Goal: Task Accomplishment & Management: Use online tool/utility

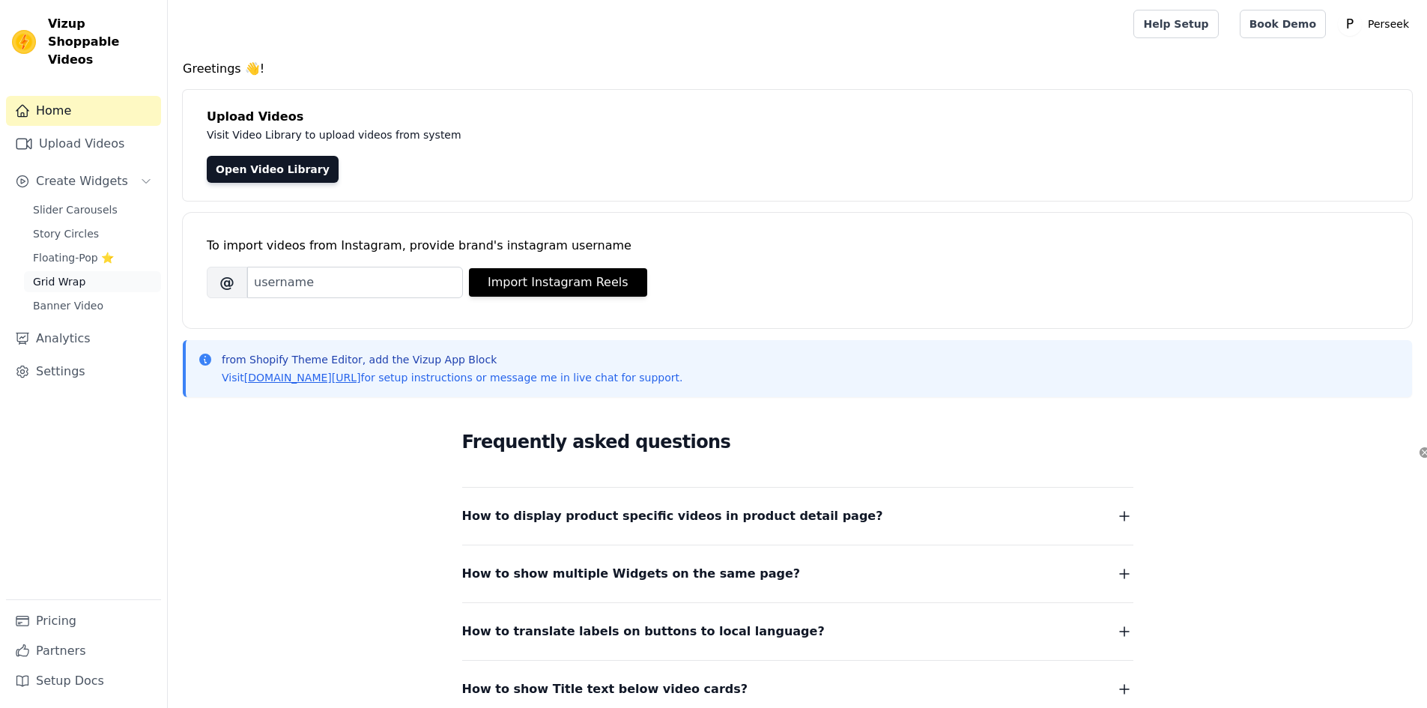
click at [89, 271] on link "Grid Wrap" at bounding box center [92, 281] width 137 height 21
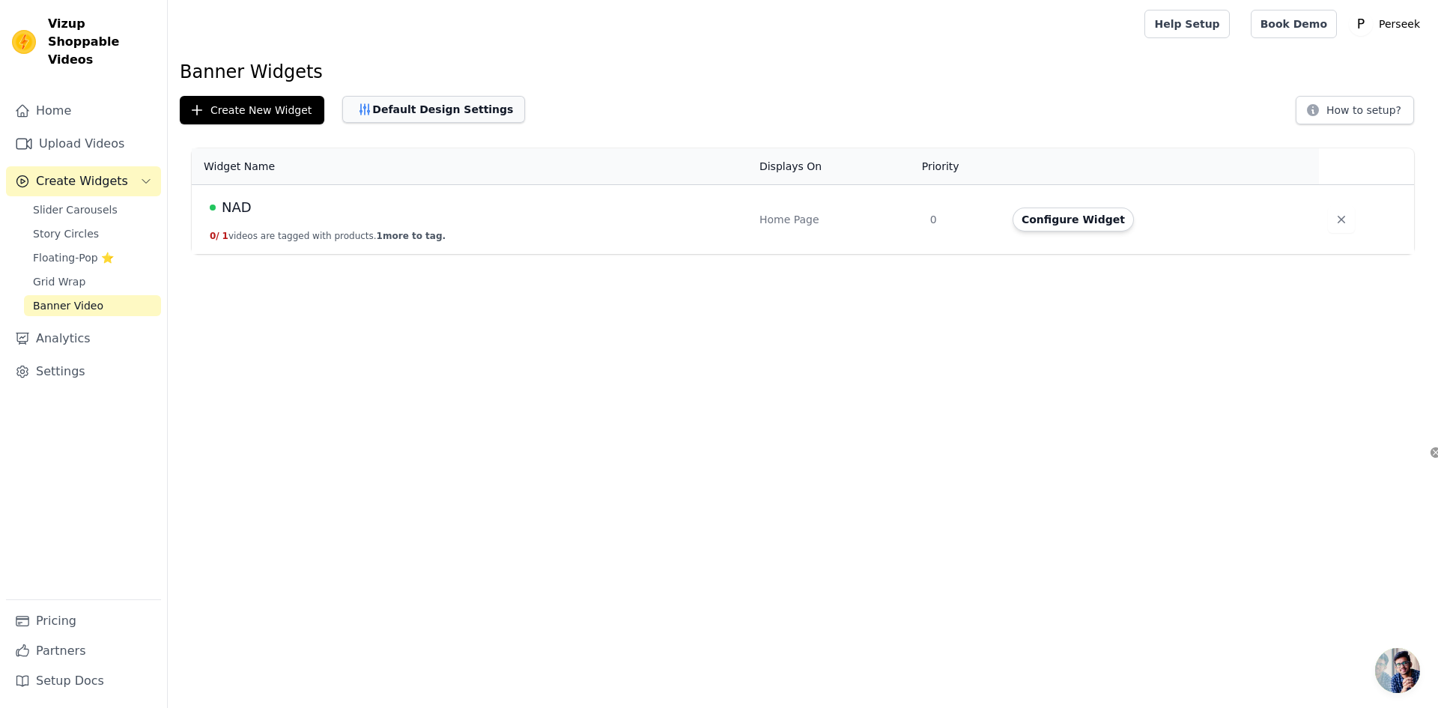
click at [454, 106] on button "Default Design Settings" at bounding box center [433, 109] width 183 height 27
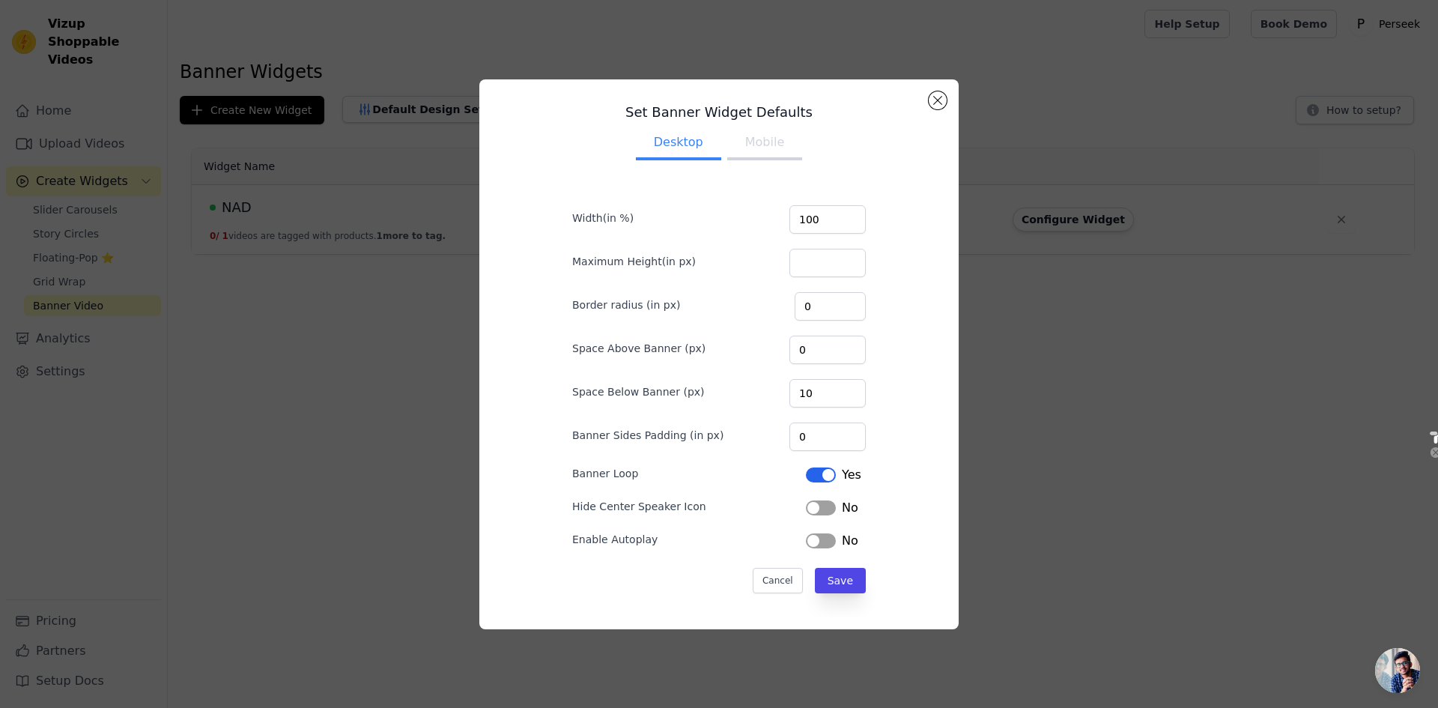
drag, startPoint x: 879, startPoint y: 149, endPoint x: 827, endPoint y: 151, distance: 51.7
click at [846, 154] on ul "Desktop Mobile" at bounding box center [719, 143] width 342 height 45
click at [745, 137] on button "Mobile" at bounding box center [764, 143] width 75 height 33
click at [685, 139] on button "Desktop" at bounding box center [678, 143] width 85 height 33
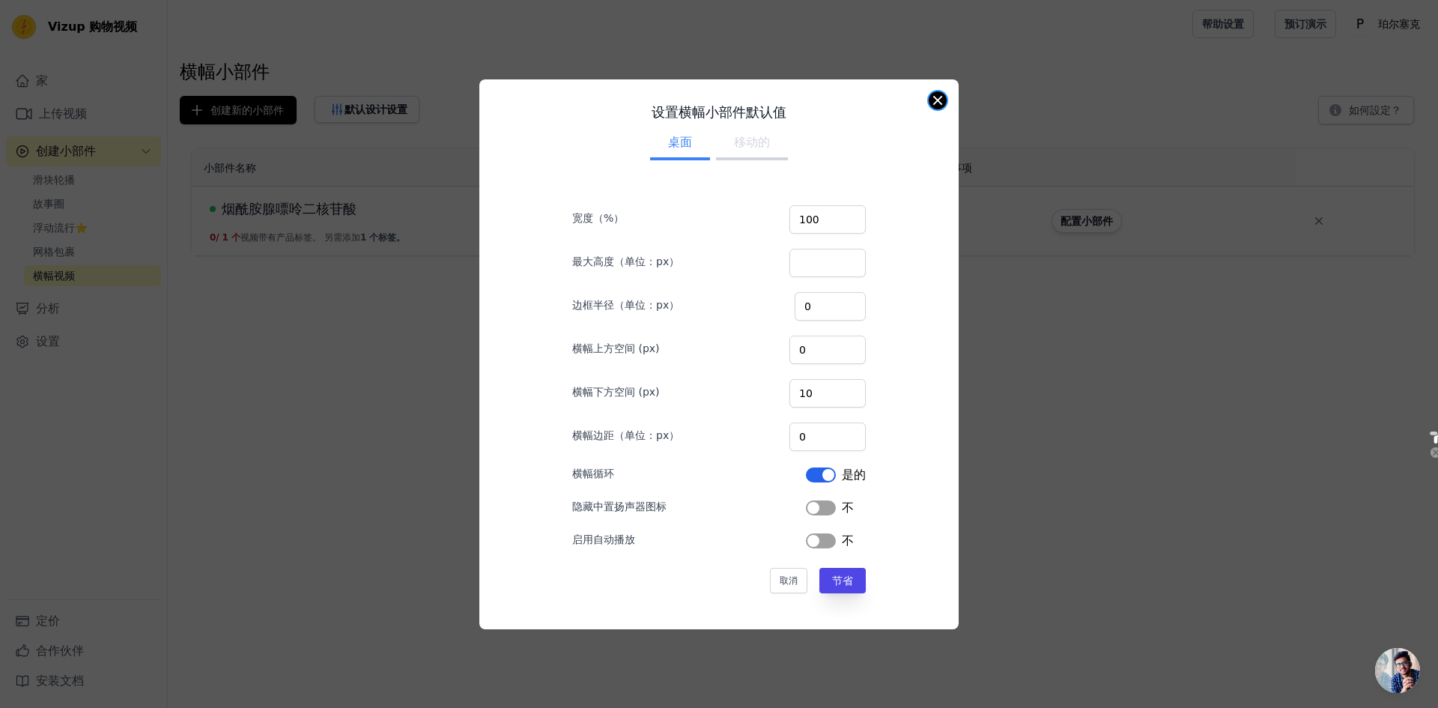
click at [944, 100] on button "关闭模式" at bounding box center [938, 100] width 18 height 18
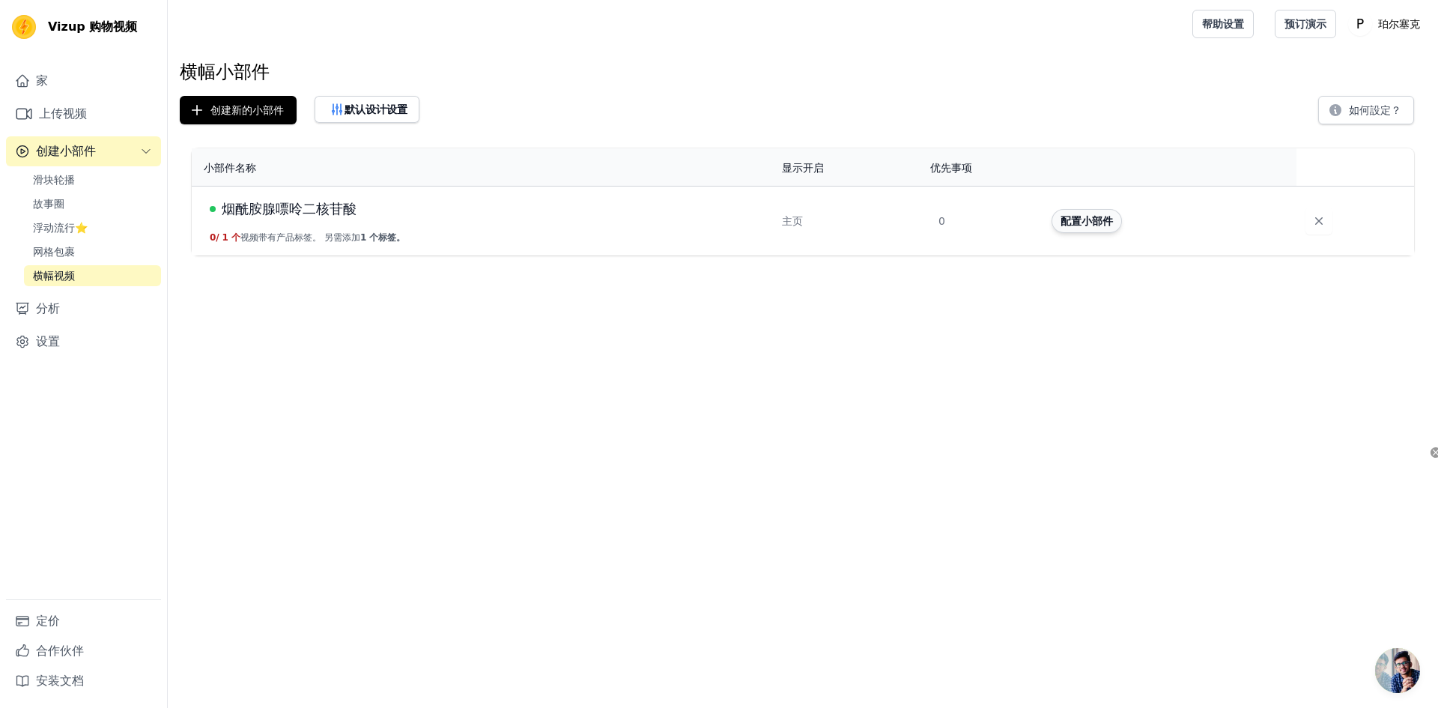
click at [1073, 217] on font "配置小部件" at bounding box center [1087, 221] width 52 height 12
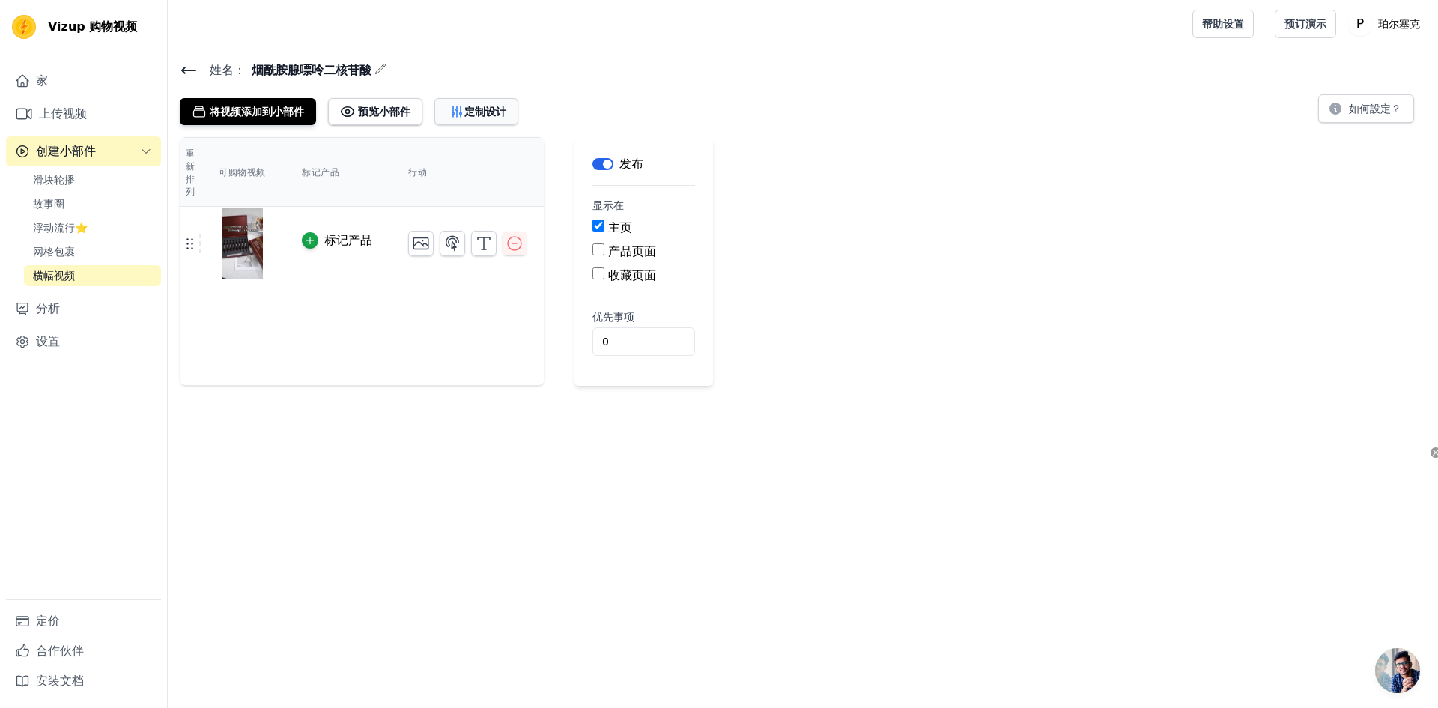
click at [473, 112] on font "定制设计" at bounding box center [485, 112] width 42 height 12
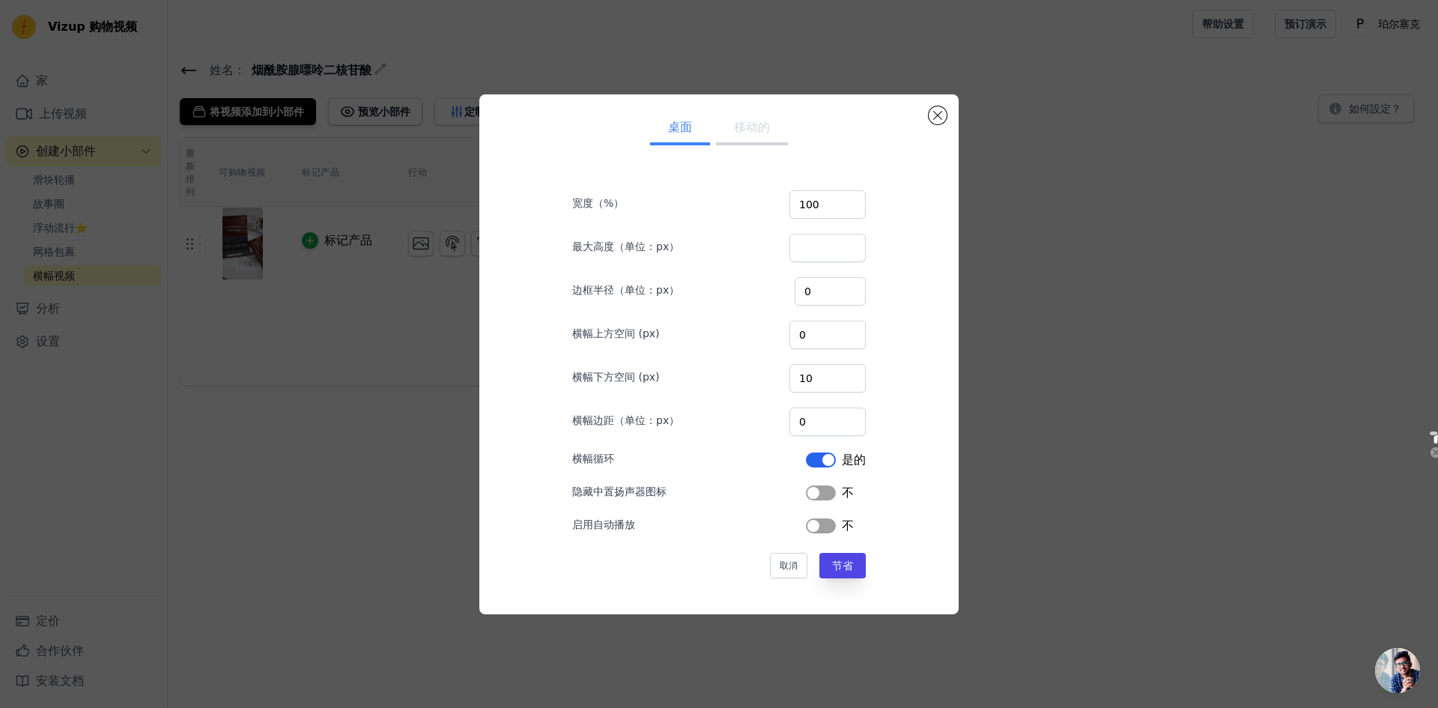
click at [725, 133] on button "移动的" at bounding box center [752, 128] width 72 height 33
click at [681, 130] on font "桌面" at bounding box center [680, 127] width 24 height 14
click at [940, 117] on button "关闭模式" at bounding box center [938, 115] width 18 height 18
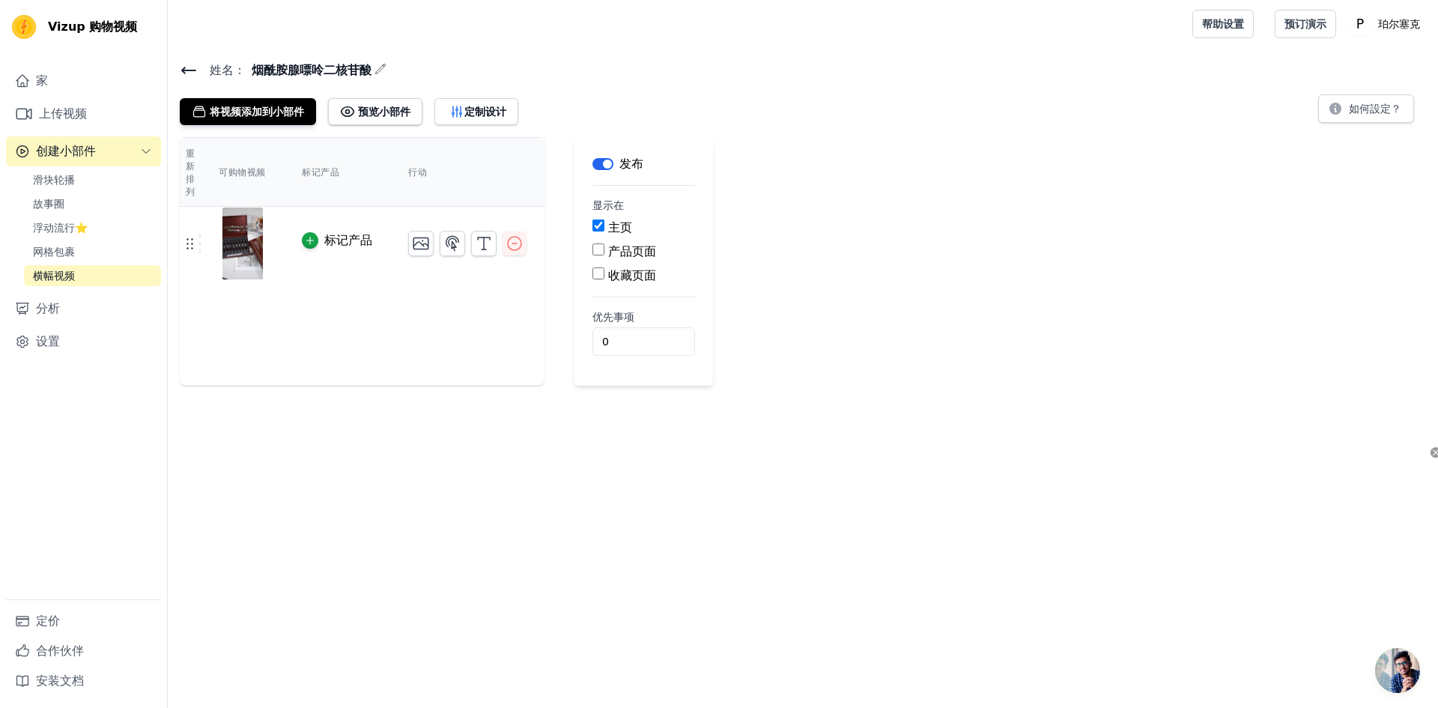
click at [369, 386] on html "Vizup 购物视频 家 上传视频 创建小部件 滑块轮播 故事圈 浮动流行⭐ 网格包裹 横幅视频 分析 设置 定价 合作伙伴 安装文档 打开侧边栏 帮助设置 …" at bounding box center [719, 193] width 1438 height 386
click at [484, 111] on font "定制设计" at bounding box center [485, 112] width 42 height 12
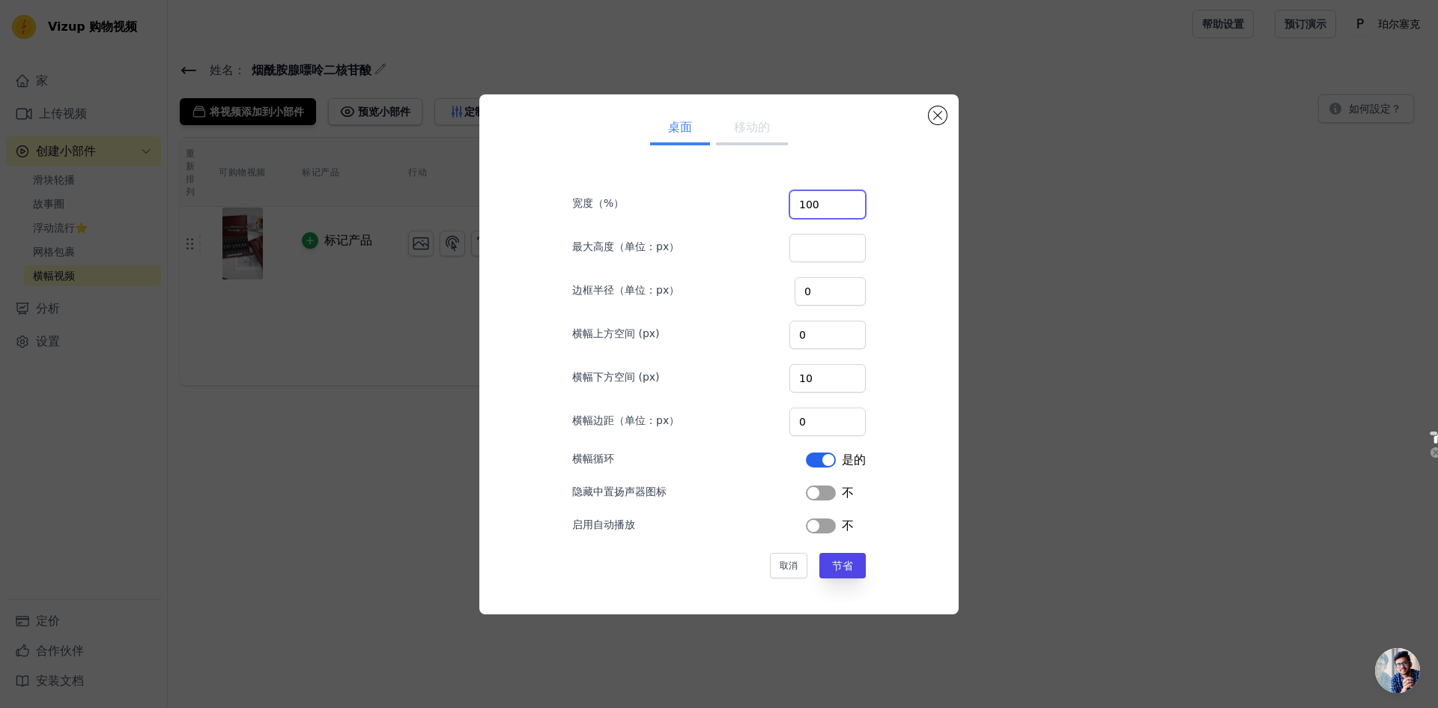
drag, startPoint x: 825, startPoint y: 203, endPoint x: 779, endPoint y: 199, distance: 46.7
click at [784, 199] on div "宽度（%） 100" at bounding box center [719, 202] width 294 height 31
type input "70"
click at [915, 369] on div "桌面 移动的 宽度（%） 70 最大高度（单位：px） 边框半径（单位：px） 0 横幅上方空间 (px) 0 横幅下方空间 (px) 10 横幅边距（单位：…" at bounding box center [718, 354] width 455 height 496
click at [832, 561] on font "节省" at bounding box center [842, 566] width 21 height 12
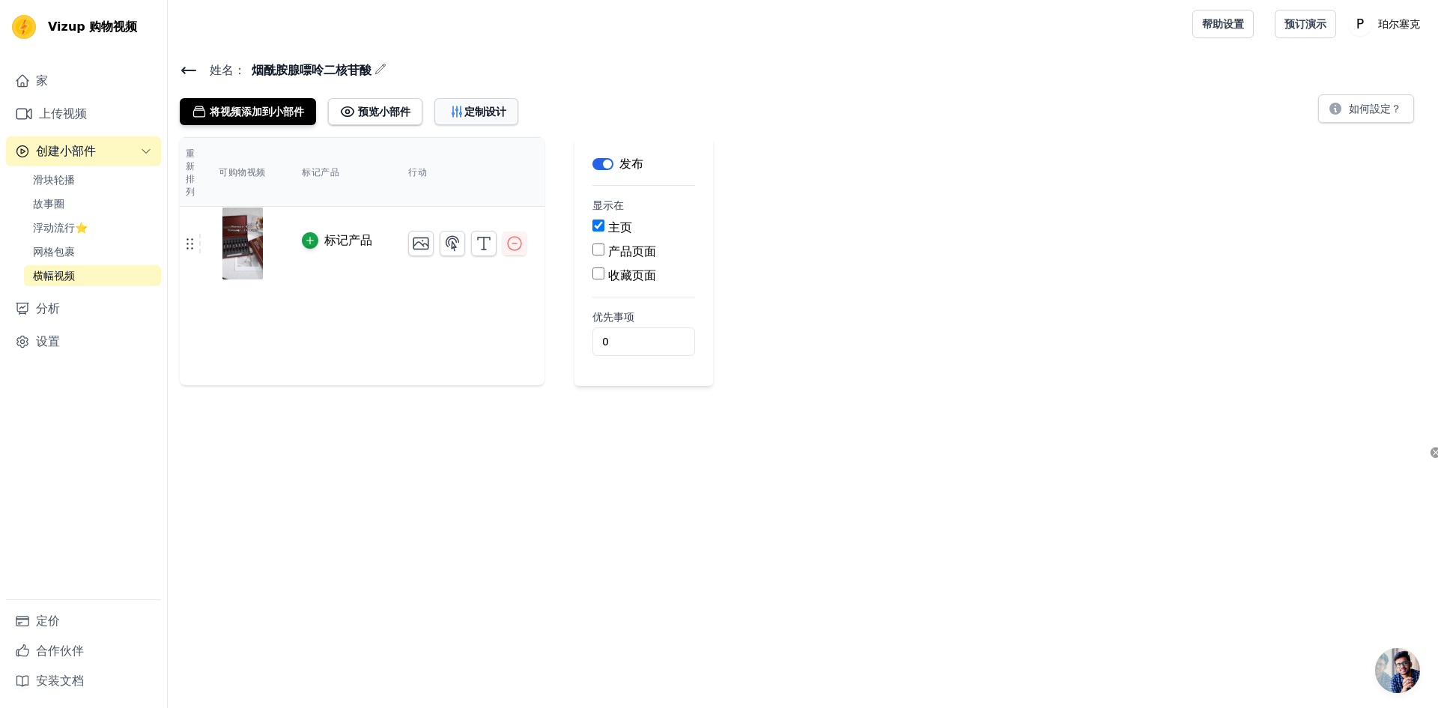
click at [452, 107] on icon "button" at bounding box center [456, 111] width 15 height 15
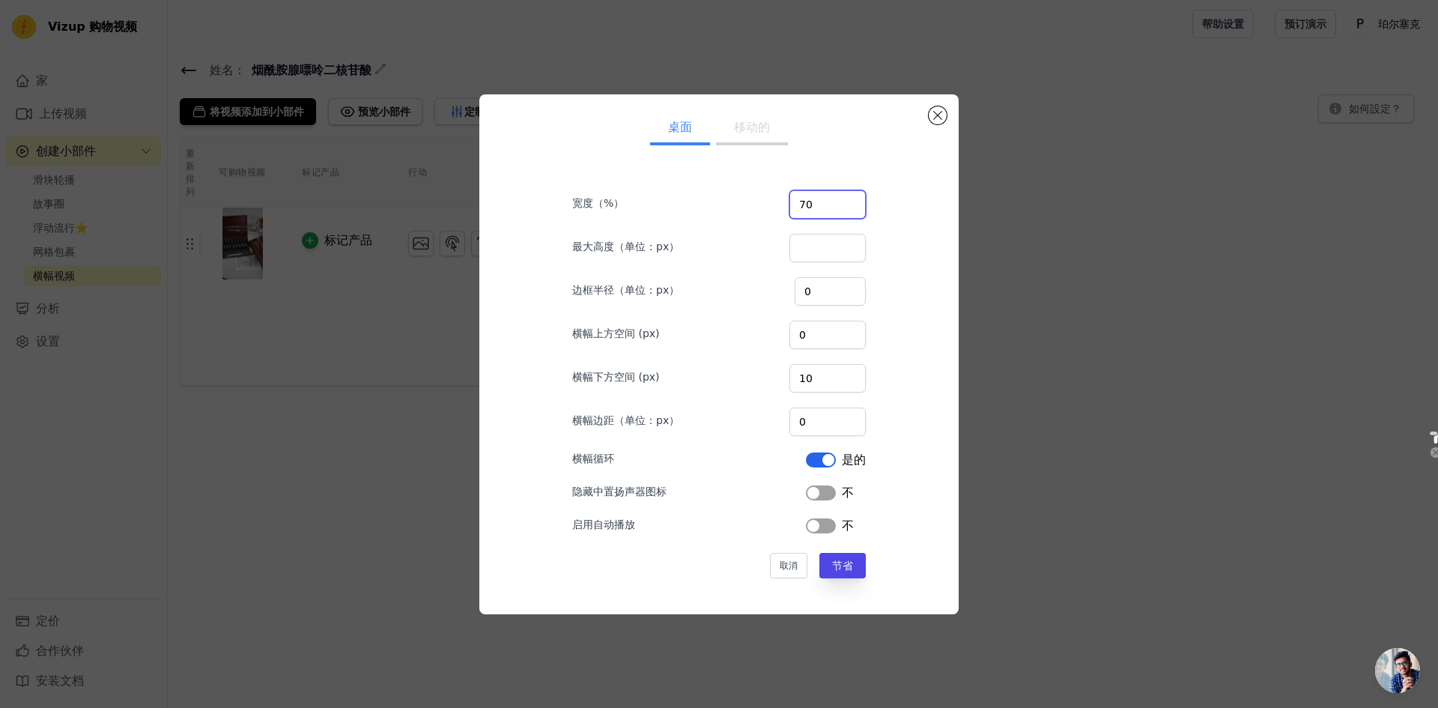
drag, startPoint x: 821, startPoint y: 212, endPoint x: 764, endPoint y: 198, distance: 58.7
click at [764, 198] on div "宽度（%） 70" at bounding box center [719, 202] width 294 height 31
type input "100"
click at [836, 574] on button "节省" at bounding box center [842, 565] width 46 height 25
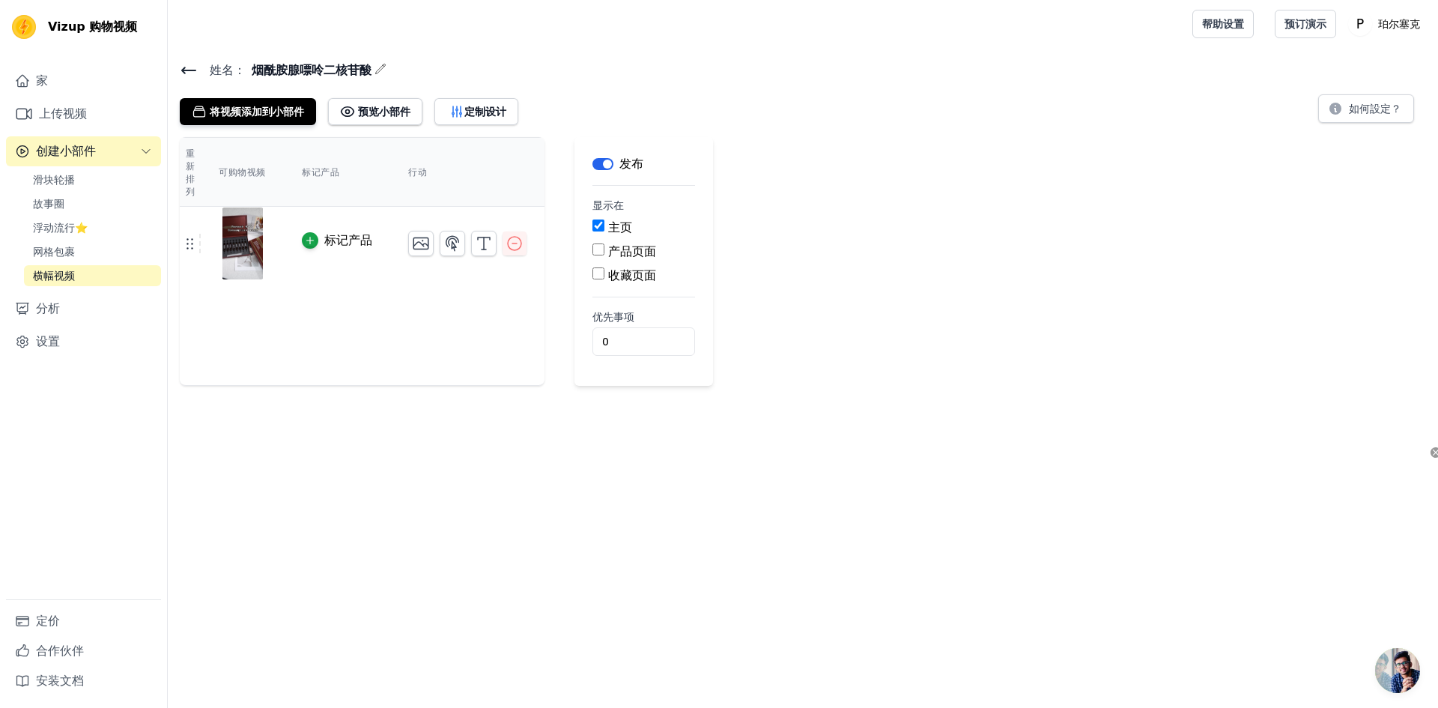
click at [241, 246] on img at bounding box center [243, 243] width 42 height 72
click at [461, 386] on html "Vizup 购物视频 家 上传视频 创建小部件 滑块轮播 故事圈 浮动流行⭐ 网格包裹 横幅视频 分析 设置 定价 合作伙伴 安装文档 打开侧边栏 帮助设置 …" at bounding box center [719, 193] width 1438 height 386
click at [68, 101] on link "上传视频" at bounding box center [83, 114] width 155 height 30
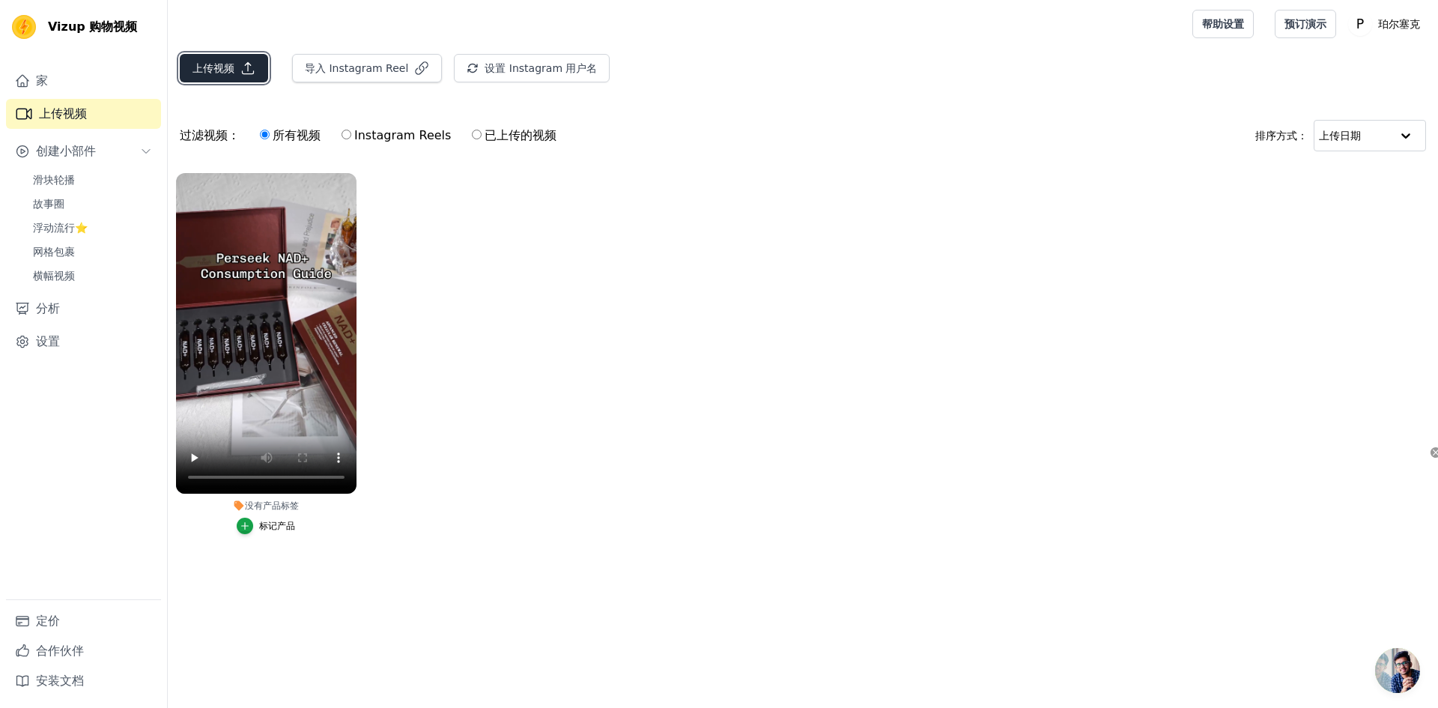
drag, startPoint x: 237, startPoint y: 71, endPoint x: 218, endPoint y: 71, distance: 19.5
click at [218, 71] on button "上传视频" at bounding box center [224, 68] width 88 height 28
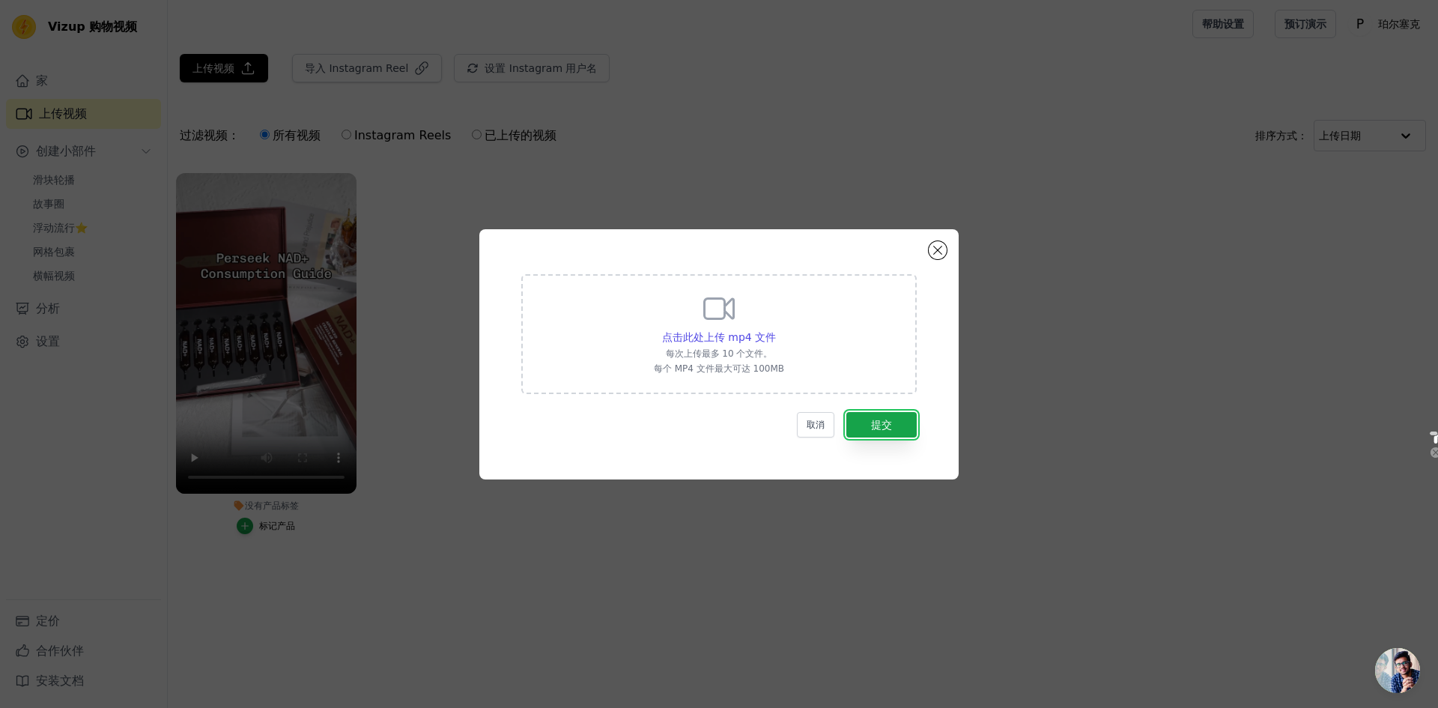
drag, startPoint x: 883, startPoint y: 423, endPoint x: 706, endPoint y: 426, distance: 176.8
click at [708, 425] on div "取消 提交" at bounding box center [719, 424] width 396 height 25
click at [719, 333] on font "点击此处上传 mp4 文件" at bounding box center [719, 337] width 114 height 12
click at [775, 330] on input "点击此处上传 mp4 文件 每次上传最多 10 个文件。 每个 MP4 文件最大可达 100MB" at bounding box center [775, 329] width 1 height 1
type input "C:\fakepath\新视频.mp4"
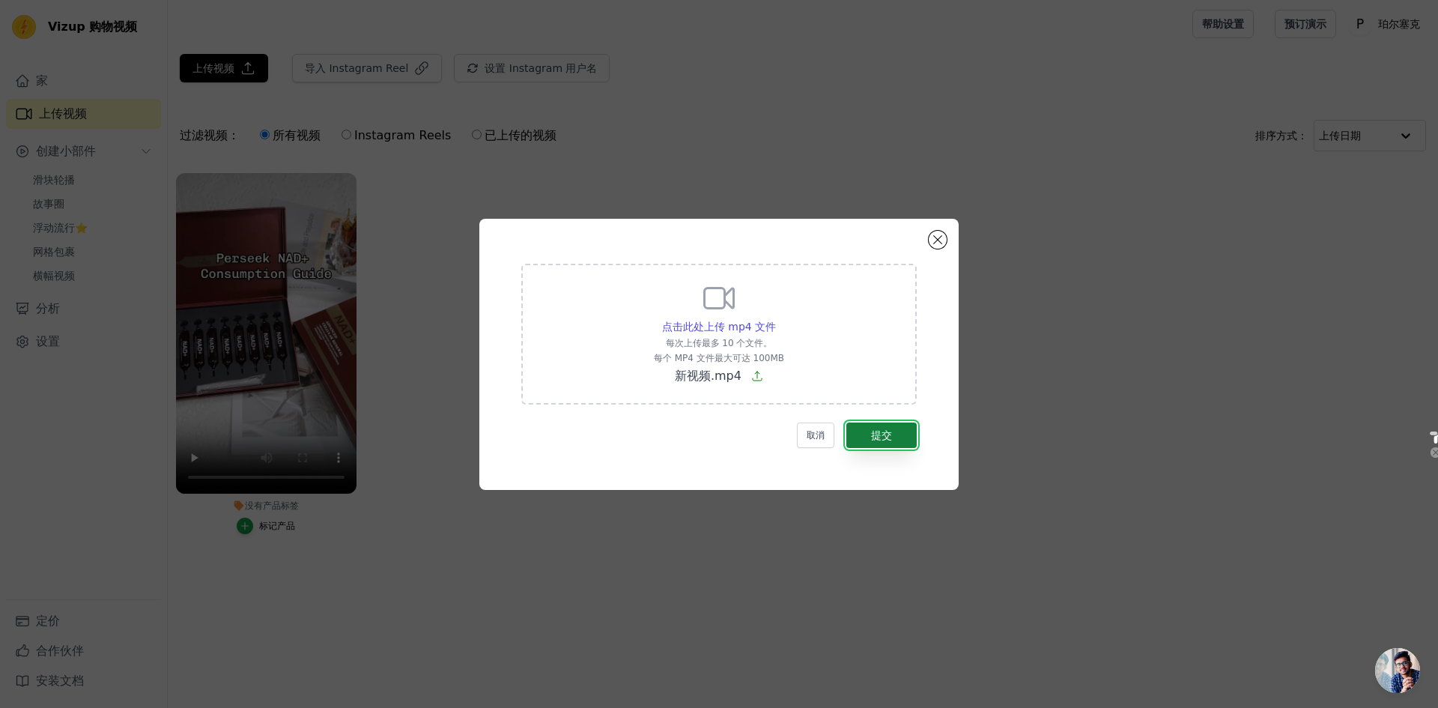
click at [894, 432] on button "提交" at bounding box center [881, 434] width 70 height 25
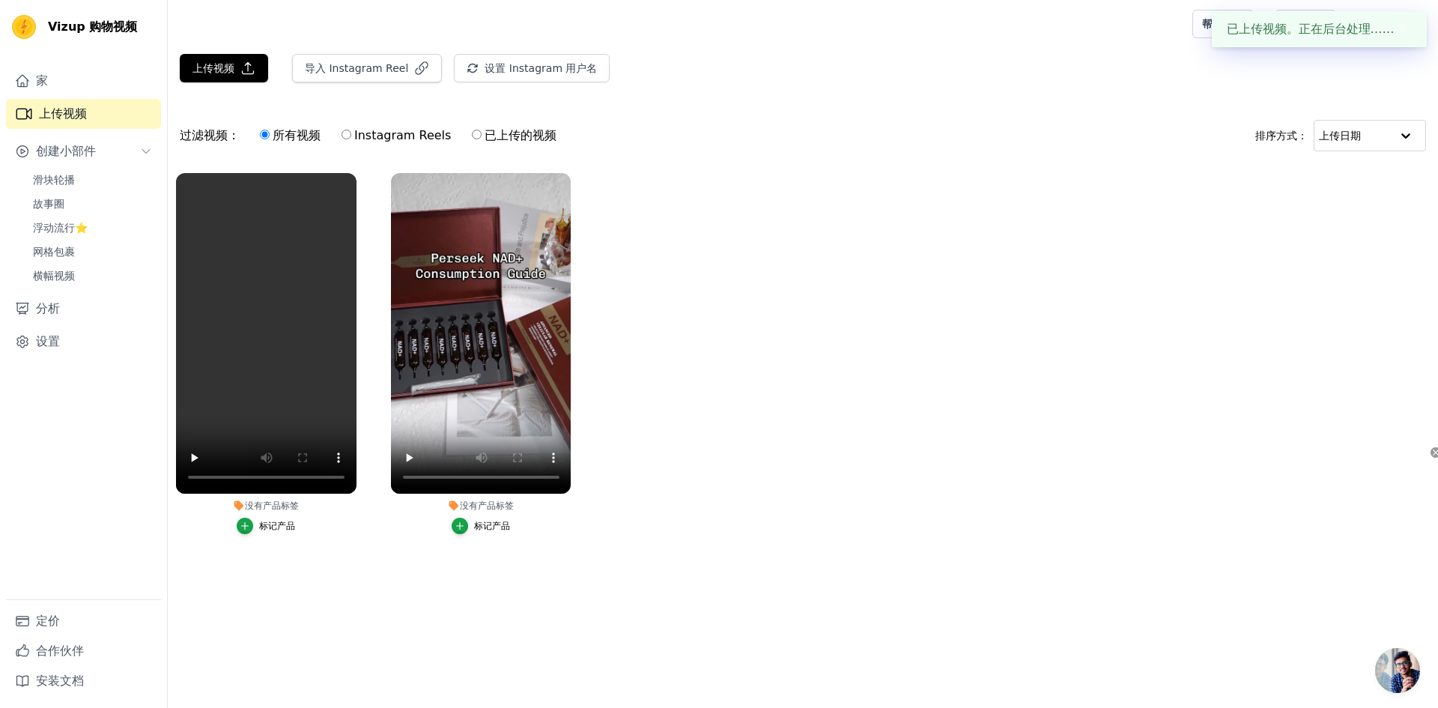
click at [291, 608] on main "上传视频 导入 Instagram Reel 设置 Instagram 用户名 导入最新的 IG Reels 过滤视频： 所有视频 Instagram Ree…" at bounding box center [803, 328] width 1270 height 560
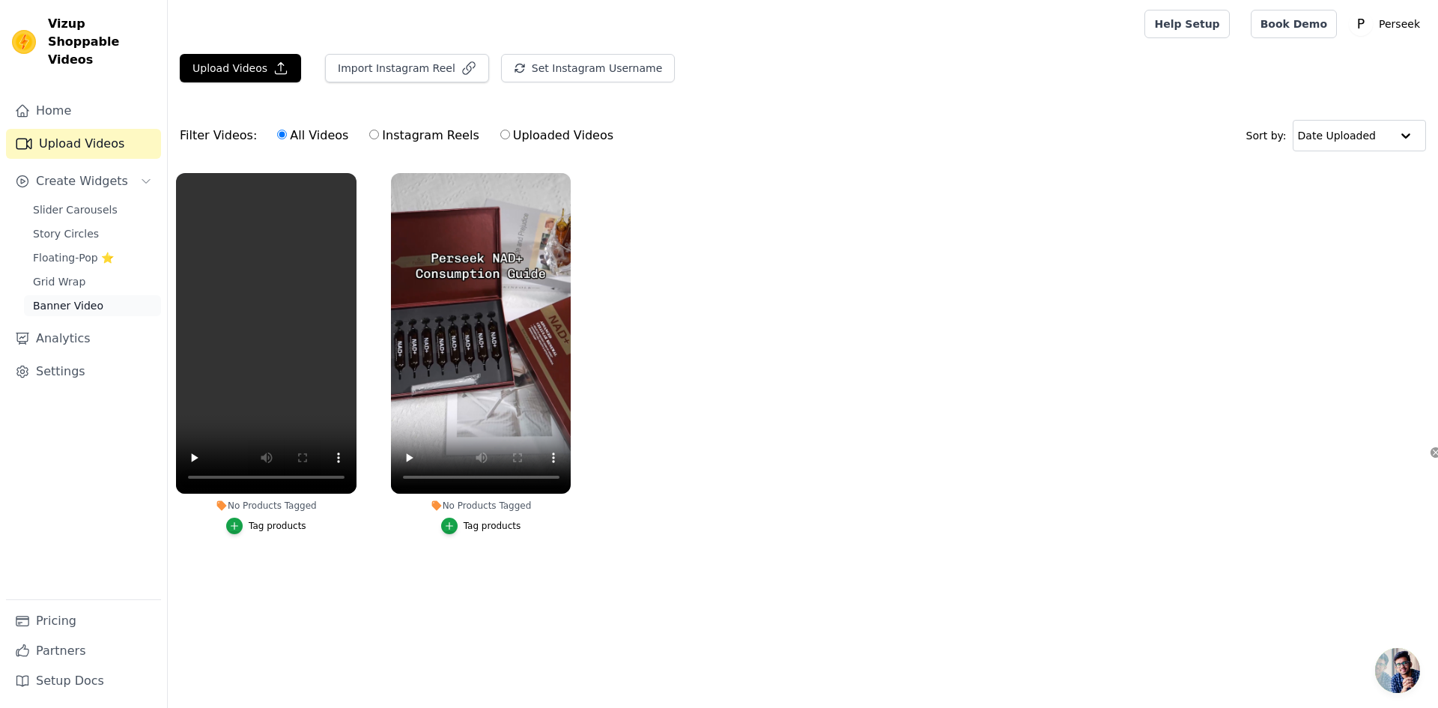
click at [100, 298] on span "Banner Video" at bounding box center [68, 305] width 70 height 15
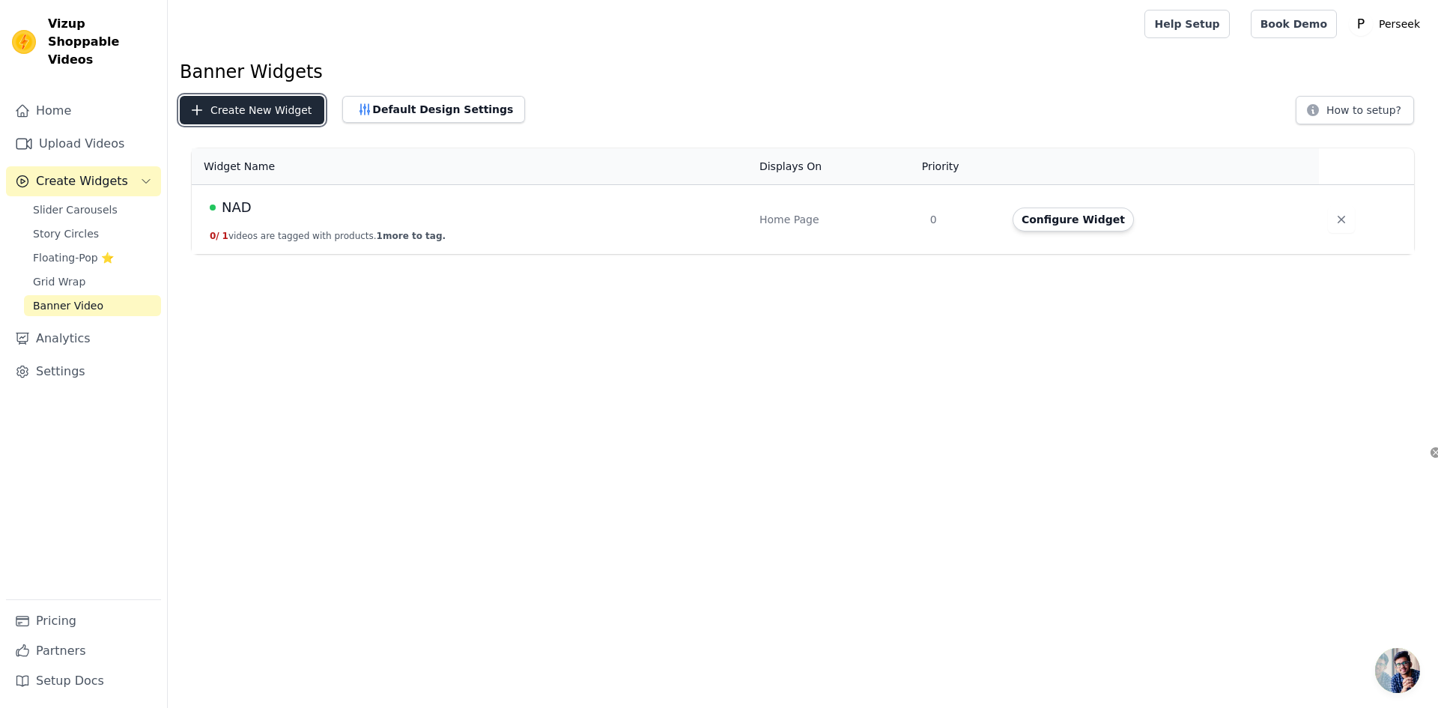
click at [270, 106] on button "Create New Widget" at bounding box center [252, 110] width 145 height 28
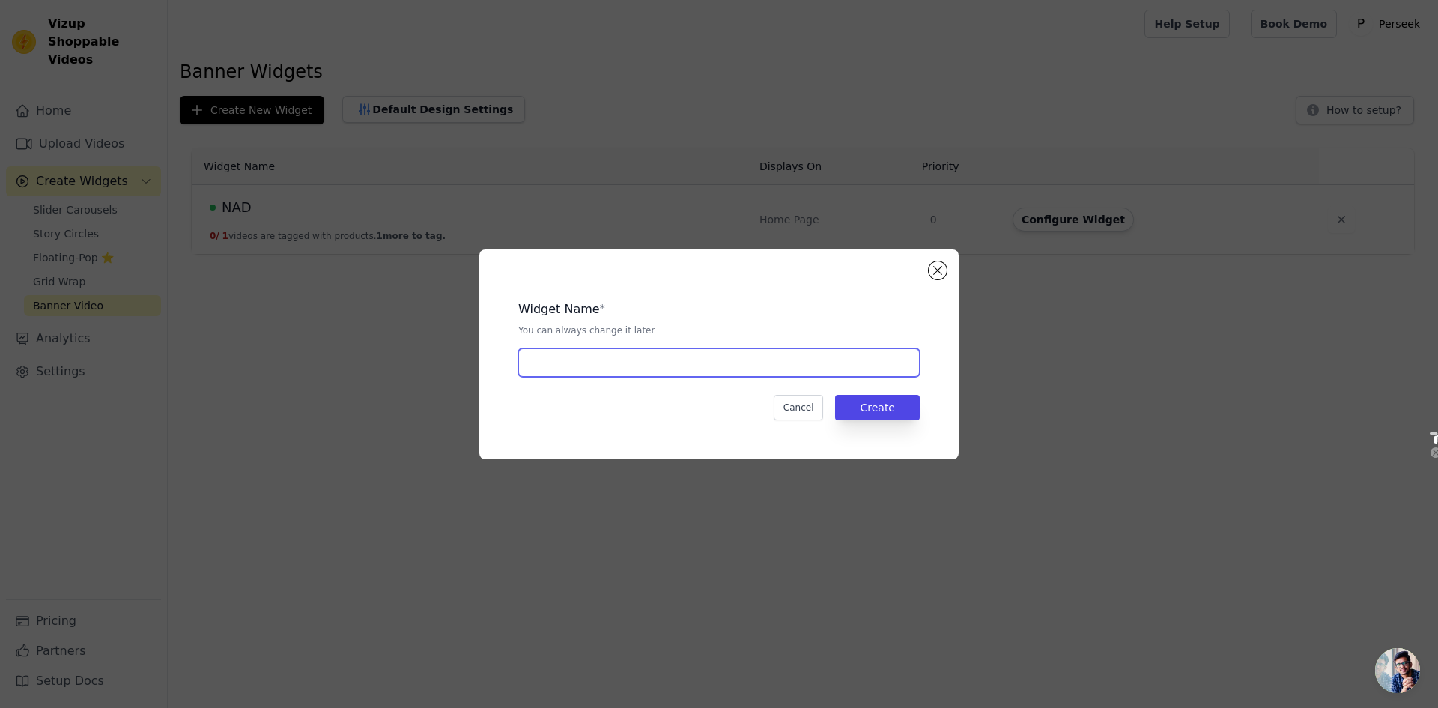
click at [652, 370] on input "text" at bounding box center [719, 362] width 402 height 28
type input "新NAD"
click at [879, 409] on button "Create" at bounding box center [877, 407] width 85 height 25
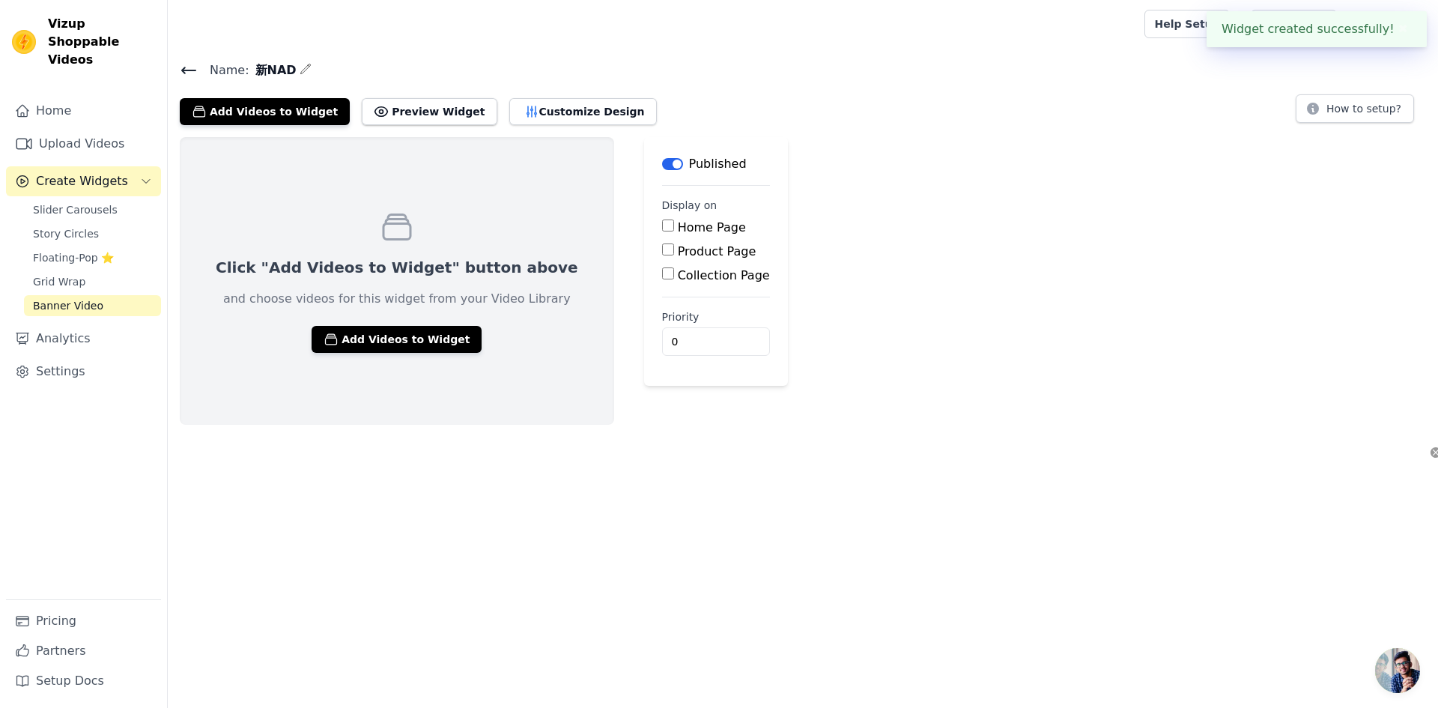
click at [662, 229] on input "Home Page" at bounding box center [668, 225] width 12 height 12
checkbox input "true"
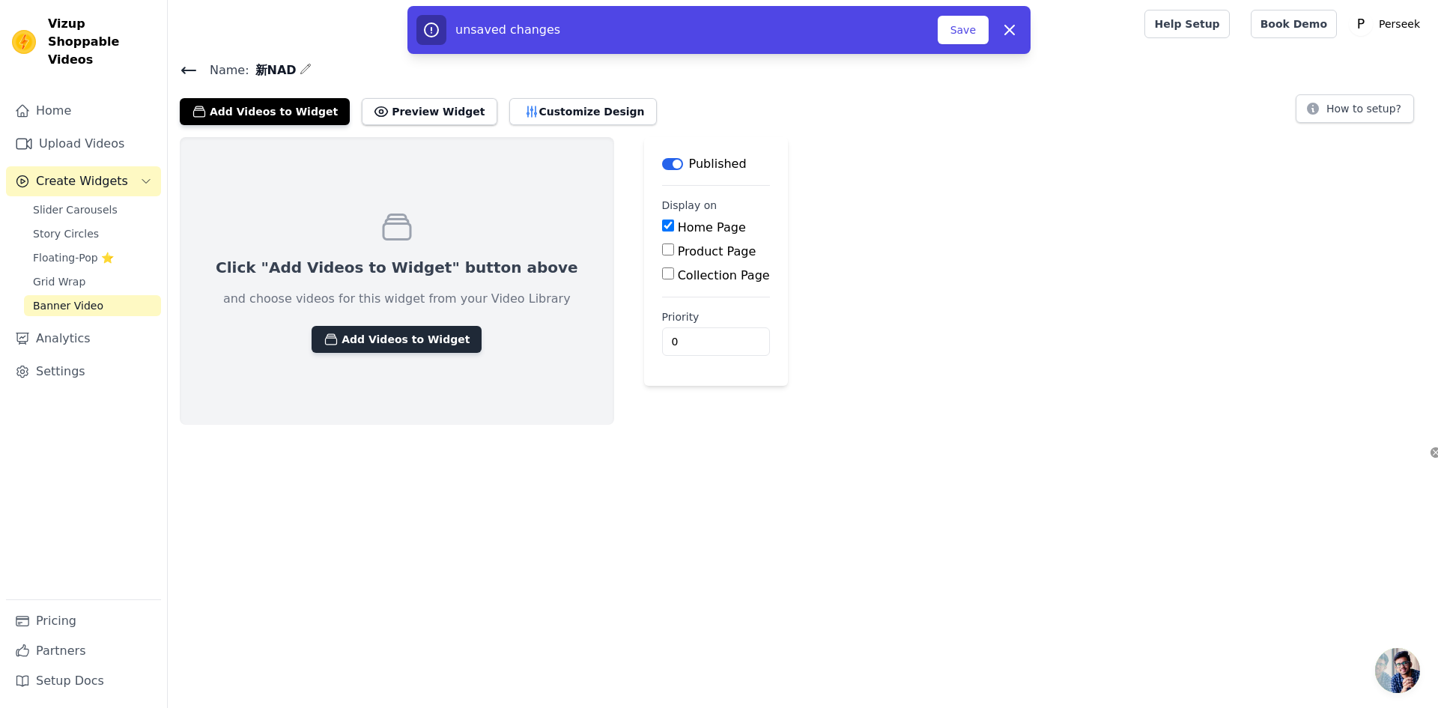
click at [386, 342] on button "Add Videos to Widget" at bounding box center [397, 339] width 170 height 27
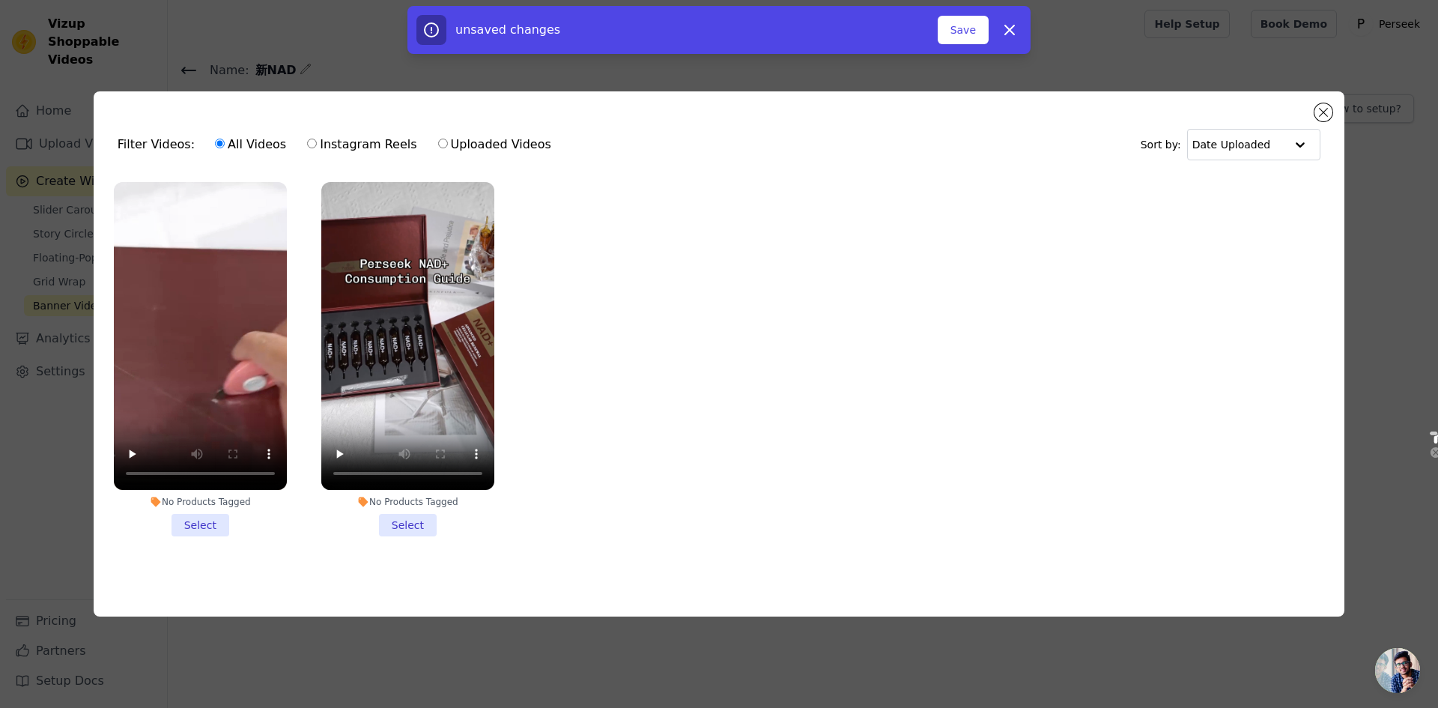
click at [204, 524] on li "No Products Tagged Select" at bounding box center [200, 359] width 173 height 354
click at [0, 0] on input "No Products Tagged Select" at bounding box center [0, 0] width 0 height 0
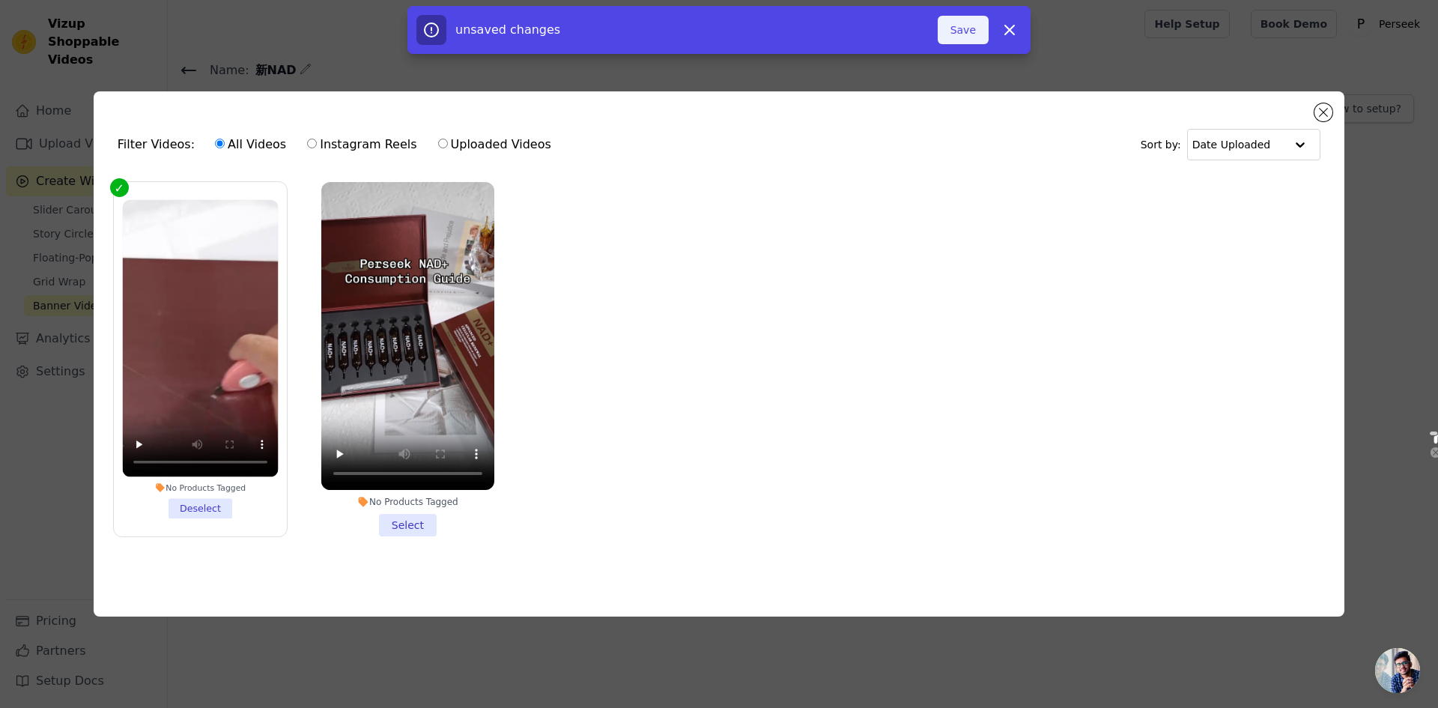
click at [955, 28] on button "Save" at bounding box center [963, 30] width 51 height 28
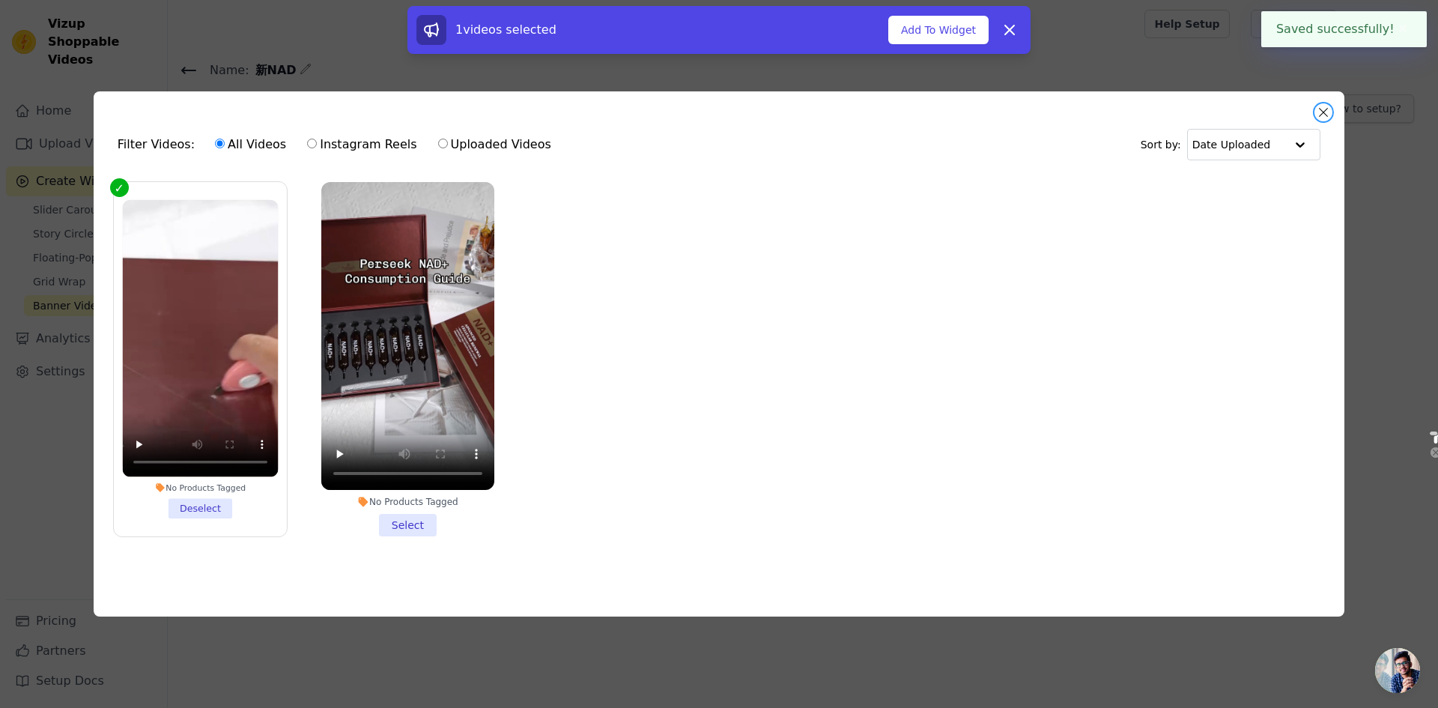
click at [1317, 109] on button "Close modal" at bounding box center [1324, 112] width 18 height 18
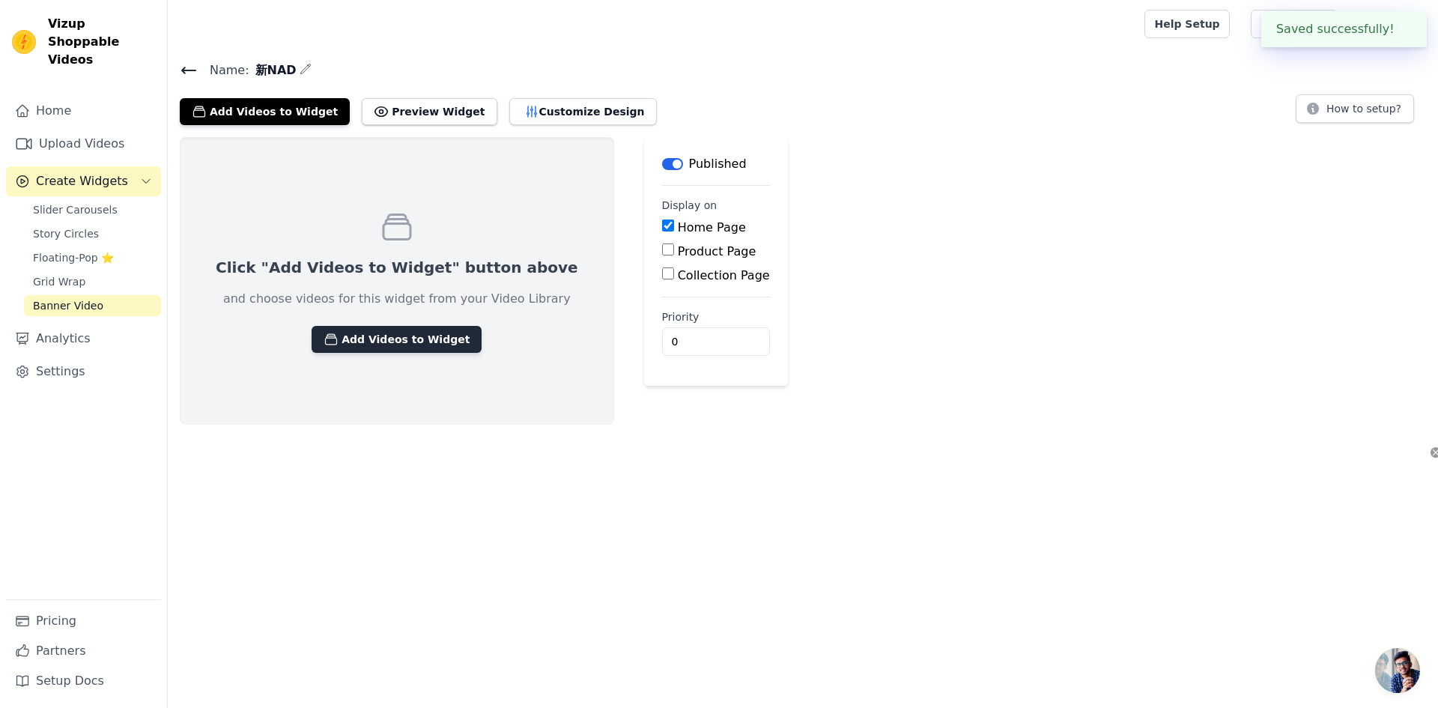
click at [407, 342] on button "Add Videos to Widget" at bounding box center [397, 339] width 170 height 27
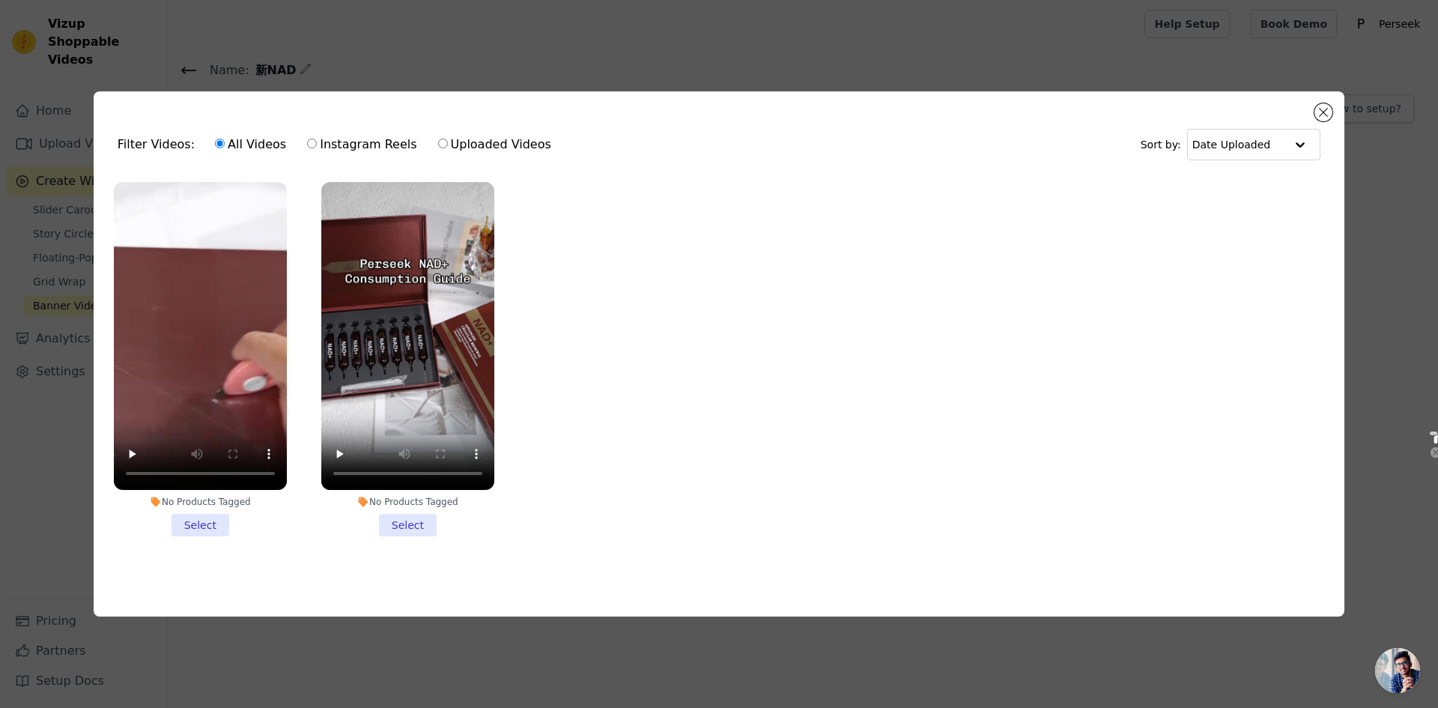
click at [210, 513] on li "No Products Tagged Select" at bounding box center [200, 359] width 173 height 354
click at [0, 0] on input "No Products Tagged Select" at bounding box center [0, 0] width 0 height 0
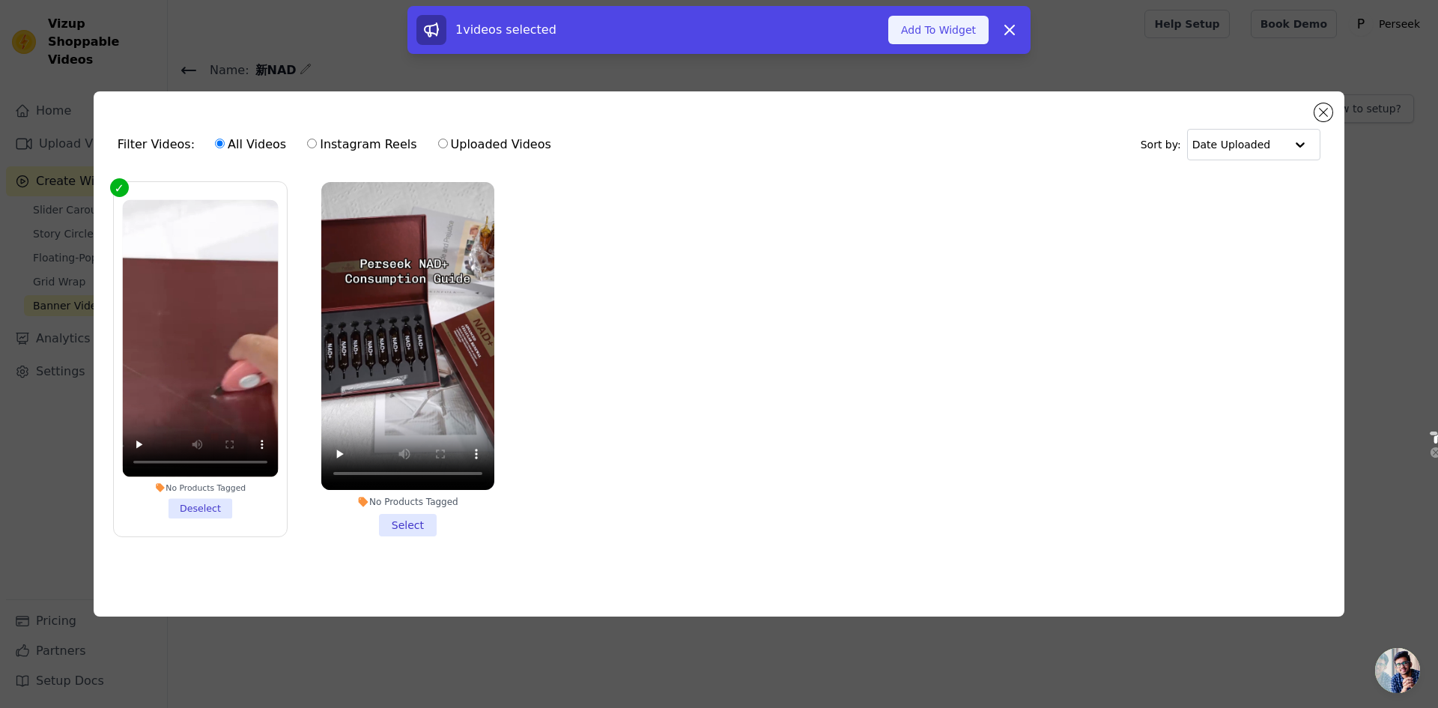
click at [922, 27] on button "Add To Widget" at bounding box center [938, 30] width 100 height 28
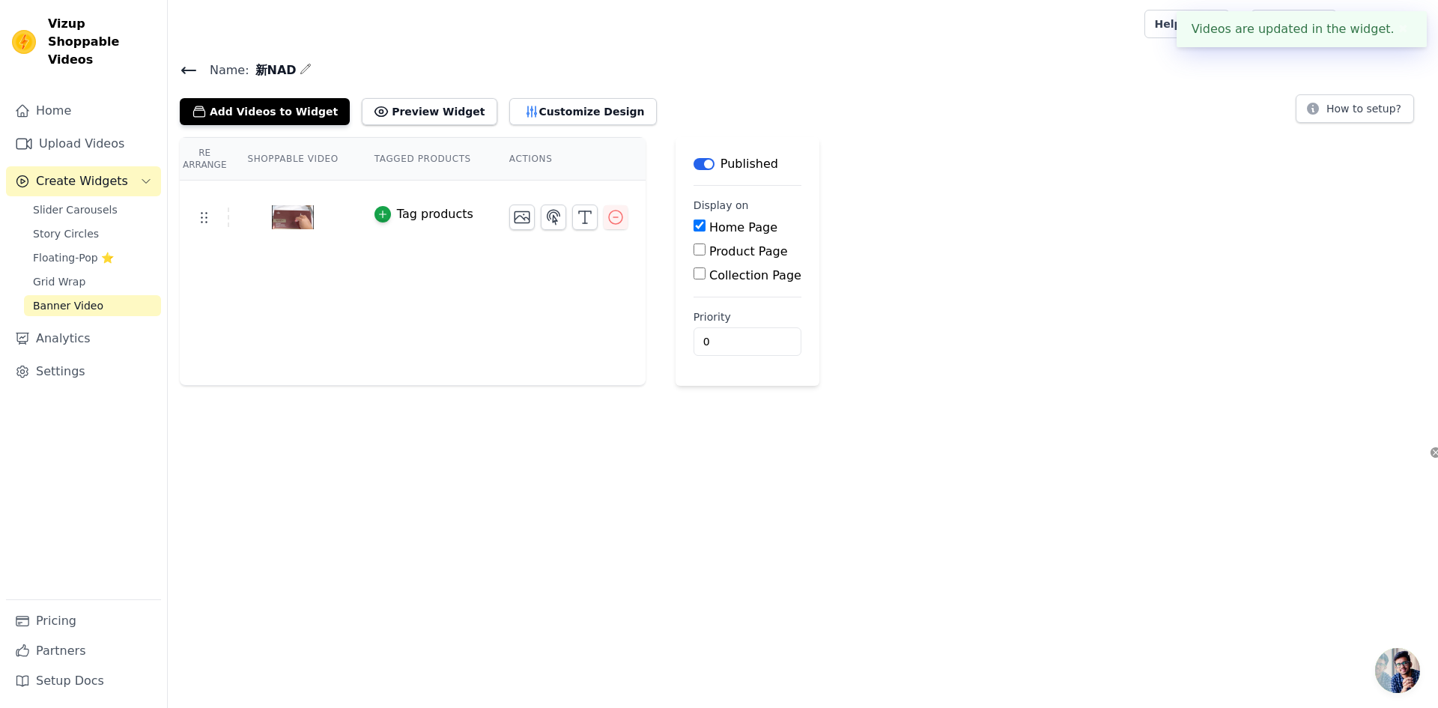
click at [909, 246] on div "Re Arrange Shoppable Video Tagged Products Actions Tag products Save Videos In …" at bounding box center [803, 261] width 1270 height 249
click at [190, 61] on icon at bounding box center [189, 70] width 18 height 18
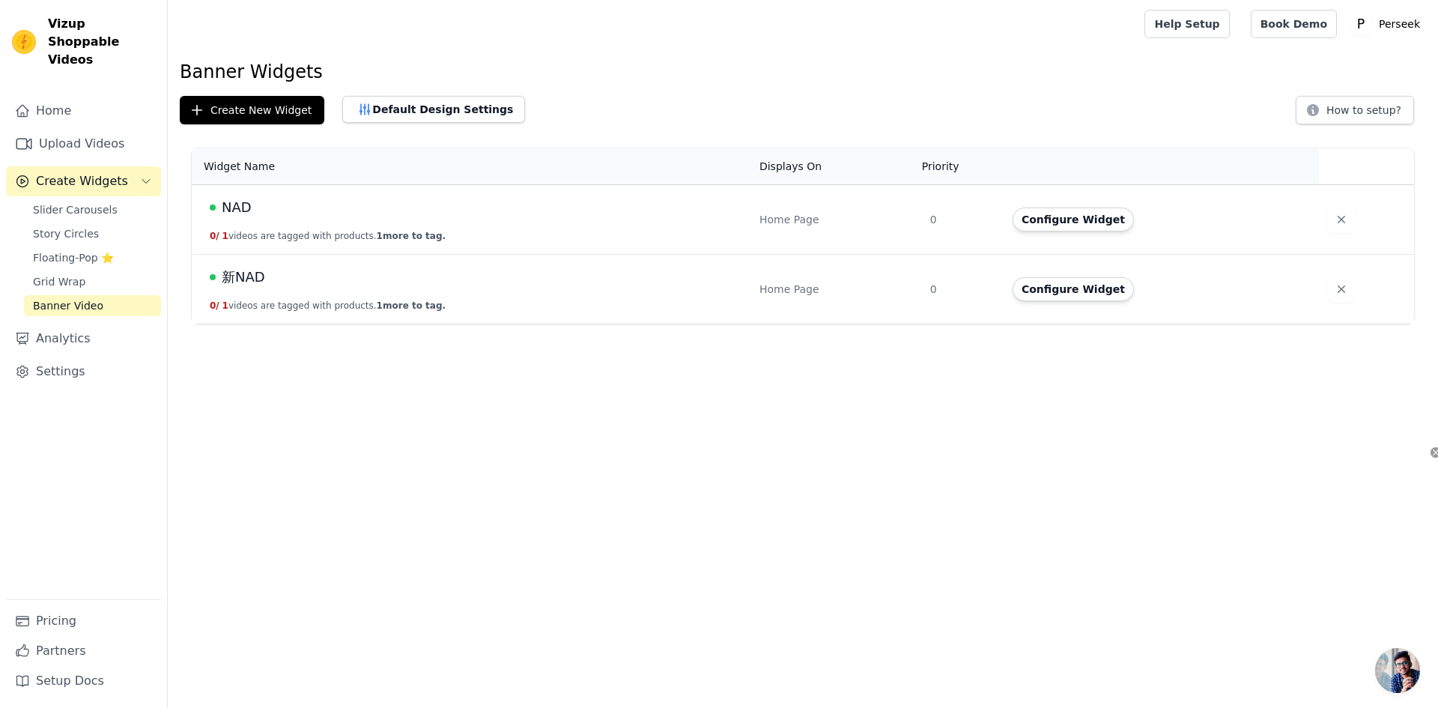
click at [1178, 324] on html "Vizup Shoppable Videos Home Upload Videos Create Widgets Slider Carousels Story…" at bounding box center [719, 162] width 1438 height 324
click at [1336, 215] on icon "button" at bounding box center [1341, 219] width 15 height 15
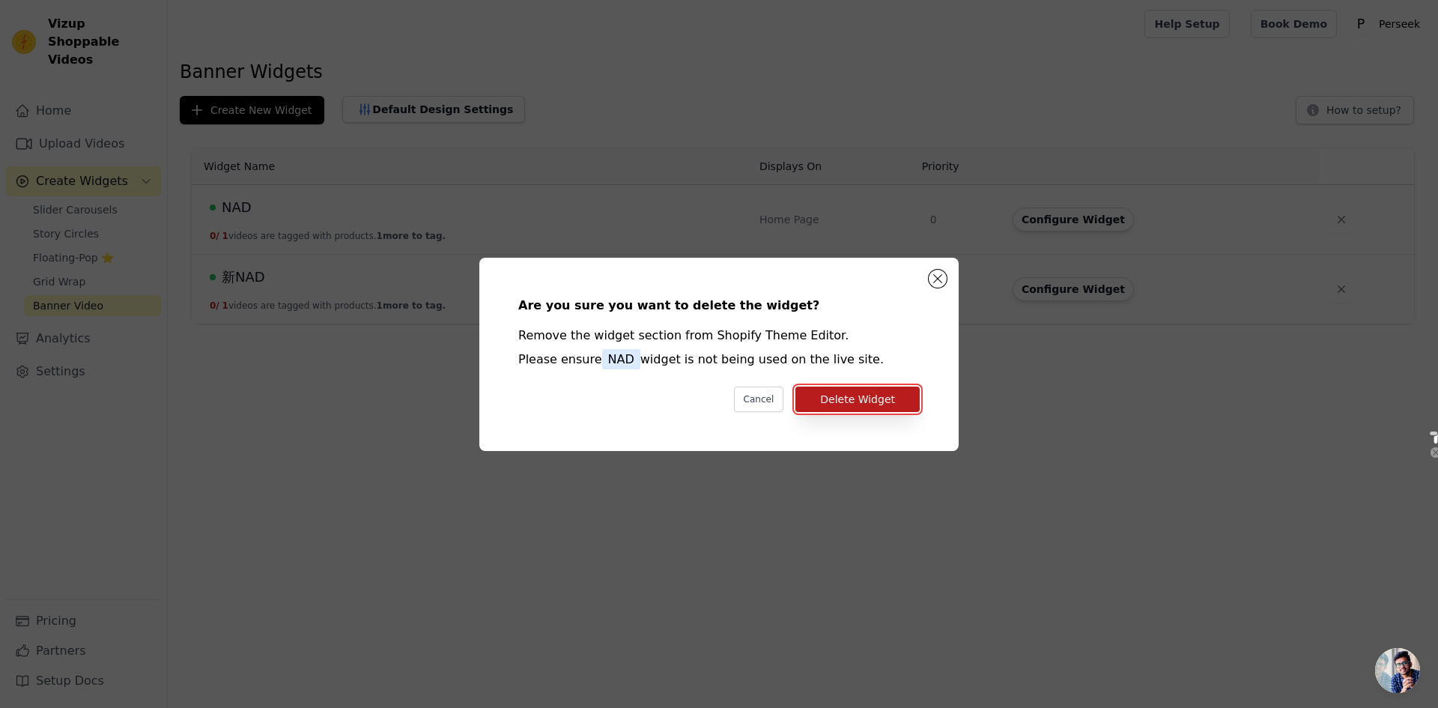
click at [855, 390] on button "Delete Widget" at bounding box center [858, 399] width 124 height 25
